Goal: Check status: Check status

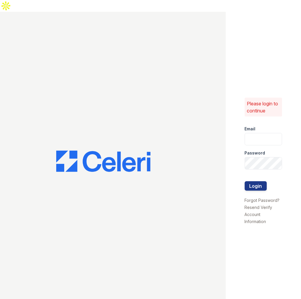
click at [261, 145] on div "Password" at bounding box center [264, 151] width 38 height 12
click at [260, 133] on input "email" at bounding box center [264, 139] width 38 height 12
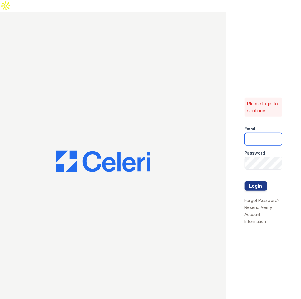
type input "jun@getceleri.com"
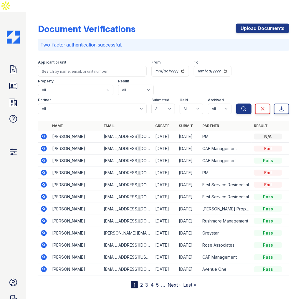
click at [40, 131] on td at bounding box center [44, 137] width 12 height 12
click at [41, 133] on icon at bounding box center [43, 136] width 7 height 7
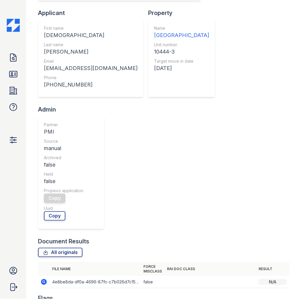
scroll to position [188, 0]
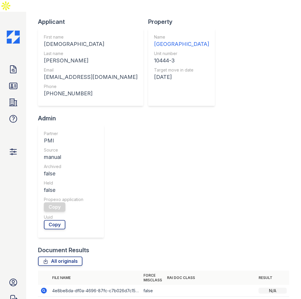
click at [44, 288] on icon at bounding box center [44, 291] width 6 height 6
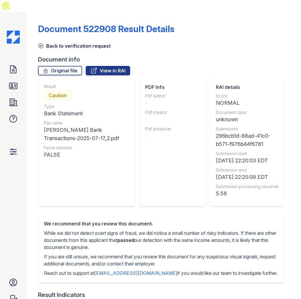
click at [75, 42] on link "Back to verification request" at bounding box center [74, 45] width 73 height 7
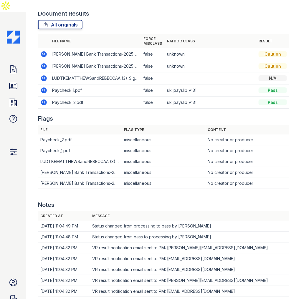
scroll to position [259, 0]
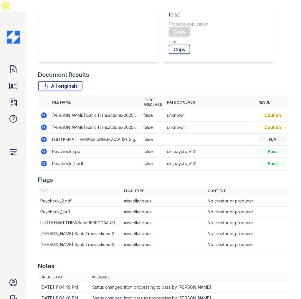
click at [43, 149] on icon at bounding box center [44, 152] width 6 height 6
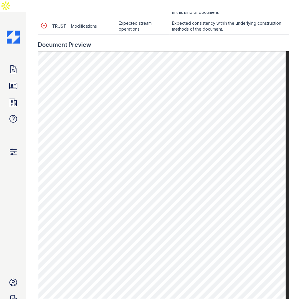
scroll to position [330, 0]
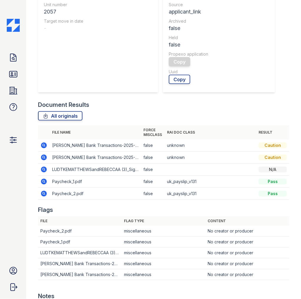
scroll to position [235, 0]
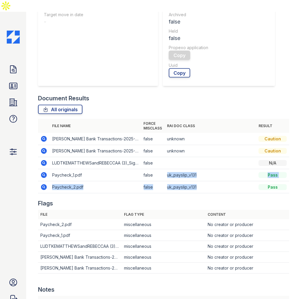
drag, startPoint x: 166, startPoint y: 159, endPoint x: 210, endPoint y: 180, distance: 48.3
click at [210, 180] on tbody "Bank Statement Ludtke Bank Transactions-2025-07-17.pdf false unknown NORMAL Cau…" at bounding box center [163, 163] width 251 height 60
click at [196, 193] on div at bounding box center [163, 196] width 251 height 6
click at [45, 148] on icon at bounding box center [44, 151] width 6 height 6
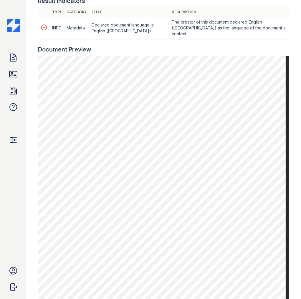
scroll to position [283, 0]
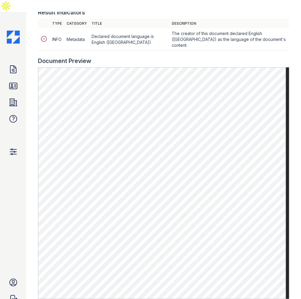
click at [28, 115] on main "Document 522908 Result Details Back to verification request Document info Origi…" at bounding box center [163, 161] width 275 height 299
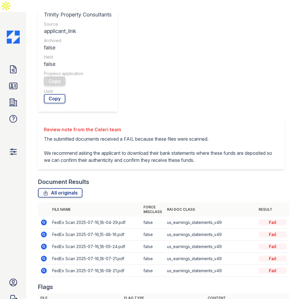
scroll to position [306, 0]
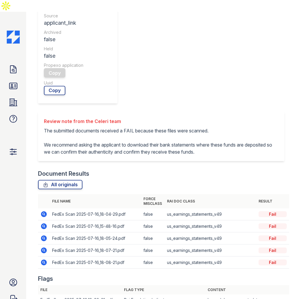
click at [41, 211] on icon at bounding box center [44, 214] width 6 height 6
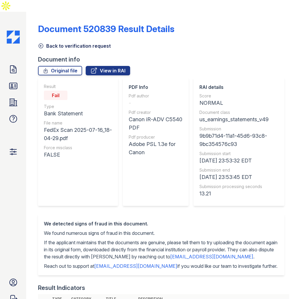
click at [102, 24] on link "Document 520839 Result Details" at bounding box center [106, 29] width 136 height 11
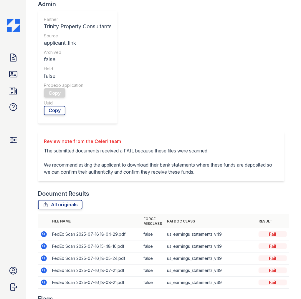
scroll to position [283, 0]
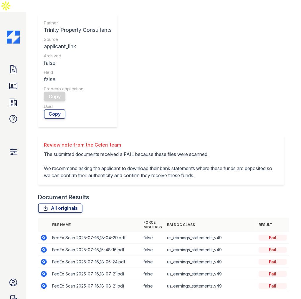
click at [43, 259] on icon at bounding box center [44, 262] width 6 height 6
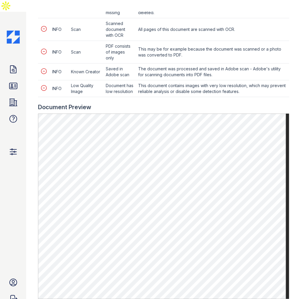
scroll to position [377, 0]
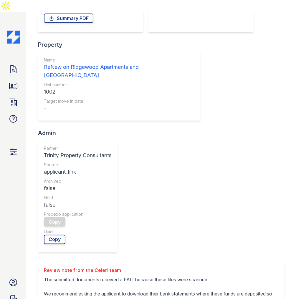
scroll to position [165, 0]
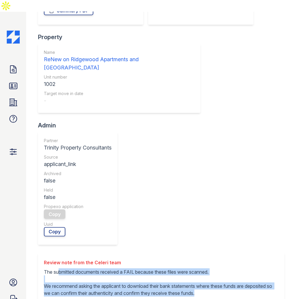
drag, startPoint x: 59, startPoint y: 169, endPoint x: 234, endPoint y: 197, distance: 177.6
click at [234, 253] on div "Review note from the Celeri team The submitted documents received a FAIL becaus…" at bounding box center [161, 277] width 246 height 49
click at [222, 268] on p "The submitted documents received a FAIL because these files were scanned. We re…" at bounding box center [161, 282] width 235 height 28
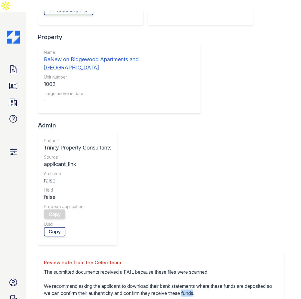
click at [222, 268] on p "The submitted documents received a FAIL because these files were scanned. We re…" at bounding box center [161, 282] width 235 height 28
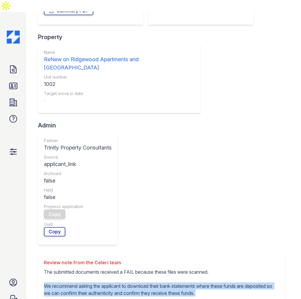
click at [222, 268] on p "The submitted documents received a FAIL because these files were scanned. We re…" at bounding box center [161, 282] width 235 height 28
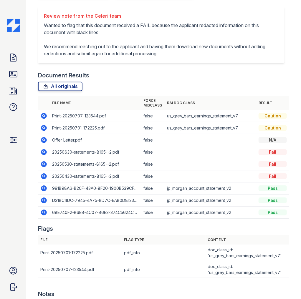
scroll to position [353, 0]
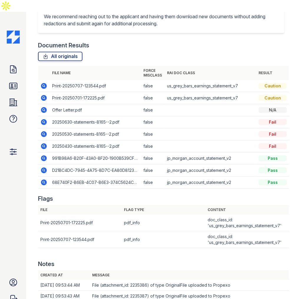
click at [42, 83] on icon at bounding box center [44, 86] width 6 height 6
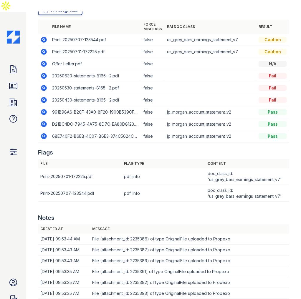
scroll to position [400, 0]
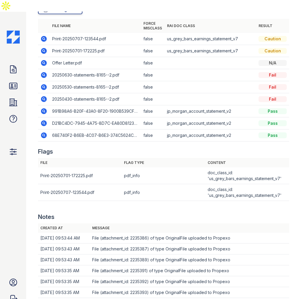
click at [208, 167] on td "doc_class_id: 'us_grey_bars_earnings_statement_v7'" at bounding box center [247, 175] width 84 height 17
click at [213, 185] on td "doc_class_id: 'us_grey_bars_earnings_statement_v7'" at bounding box center [247, 192] width 84 height 17
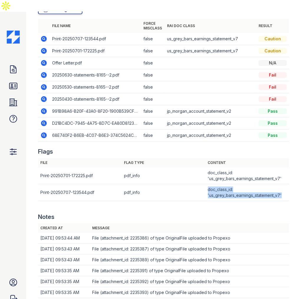
click at [213, 185] on td "doc_class_id: 'us_grey_bars_earnings_statement_v7'" at bounding box center [247, 192] width 84 height 17
drag, startPoint x: 204, startPoint y: 202, endPoint x: 204, endPoint y: 199, distance: 3.2
click at [204, 213] on div "Notes" at bounding box center [163, 217] width 251 height 8
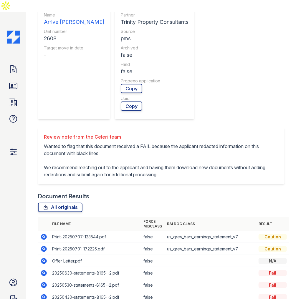
scroll to position [0, 0]
